Goal: Task Accomplishment & Management: Use online tool/utility

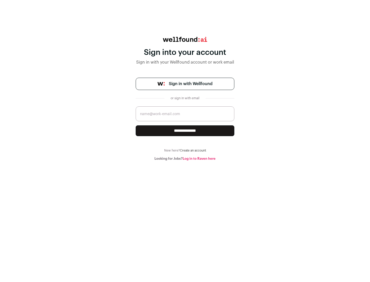
click at [190, 84] on span "Sign in with Wellfound" at bounding box center [191, 84] width 44 height 6
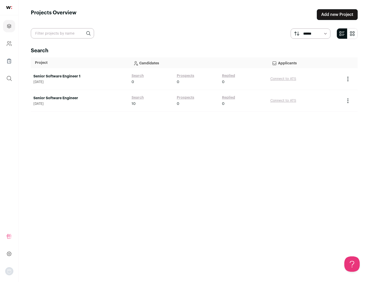
click at [80, 98] on link "Senior Software Engineer" at bounding box center [79, 98] width 93 height 5
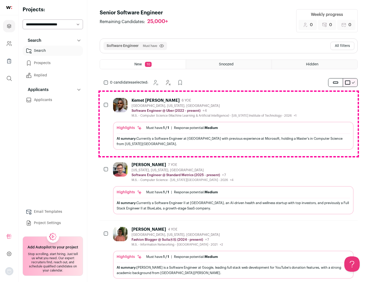
click at [229, 124] on div "Highlights Must have: 1 / 1 How many must haves have been fulfilled? | Response…" at bounding box center [233, 136] width 240 height 28
